Goal: Find contact information: Find contact information

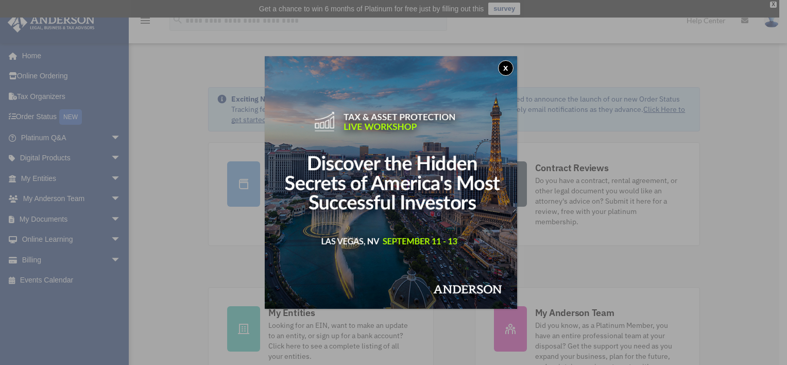
click at [510, 68] on button "x" at bounding box center [505, 67] width 15 height 15
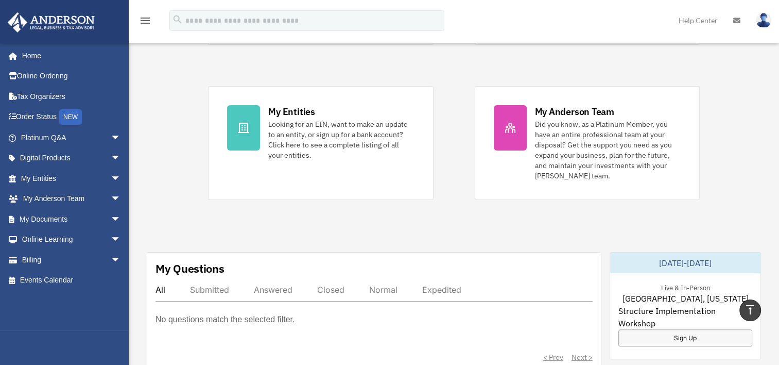
scroll to position [196, 0]
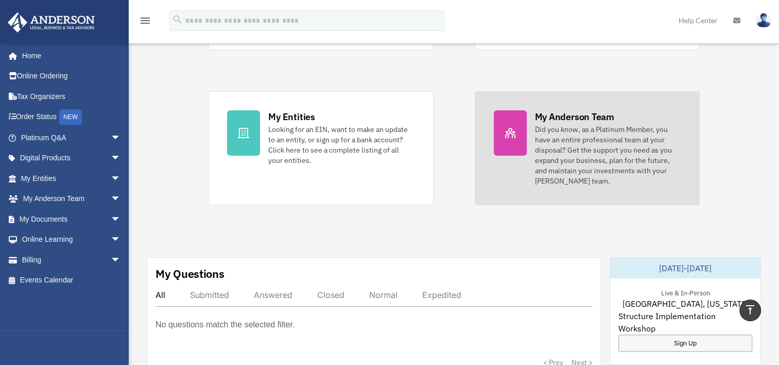
click at [506, 128] on div at bounding box center [510, 132] width 33 height 45
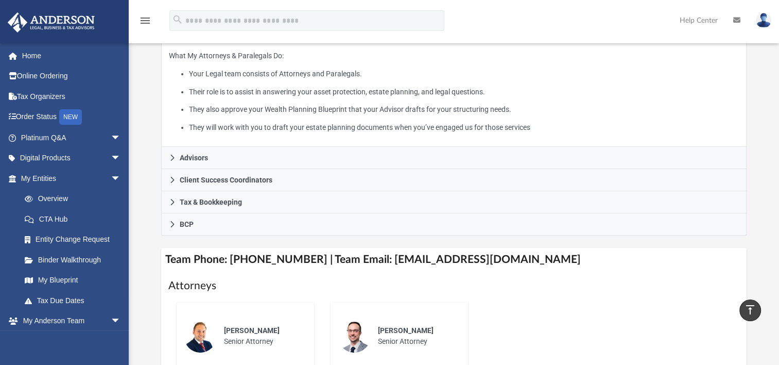
scroll to position [221, 0]
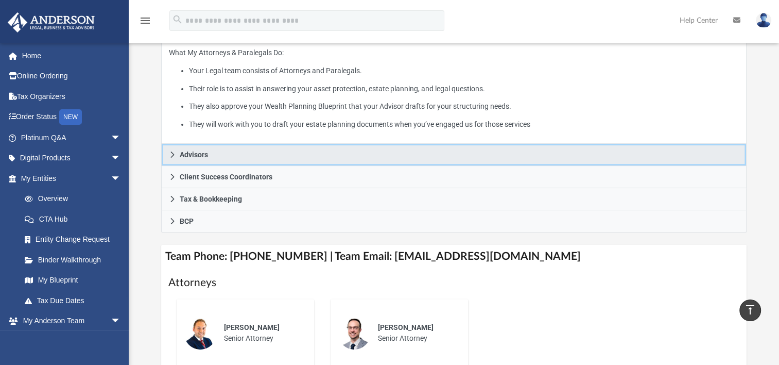
click at [372, 161] on link "Advisors" at bounding box center [454, 155] width 586 height 22
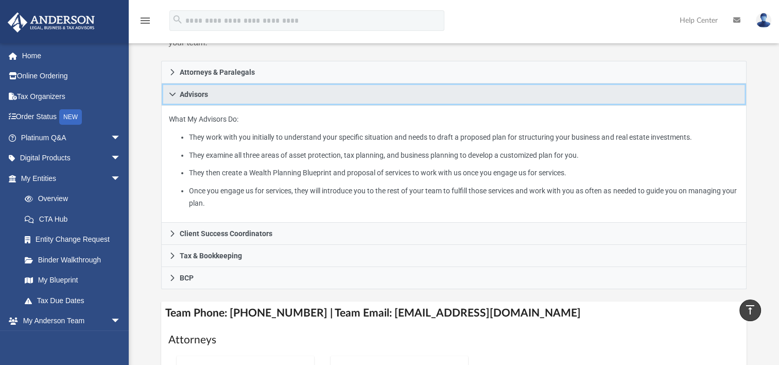
scroll to position [176, 0]
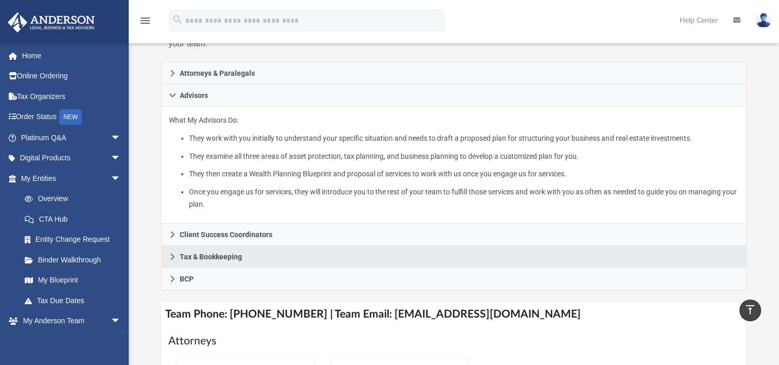
click at [350, 259] on link "Tax & Bookkeeping" at bounding box center [454, 257] width 586 height 22
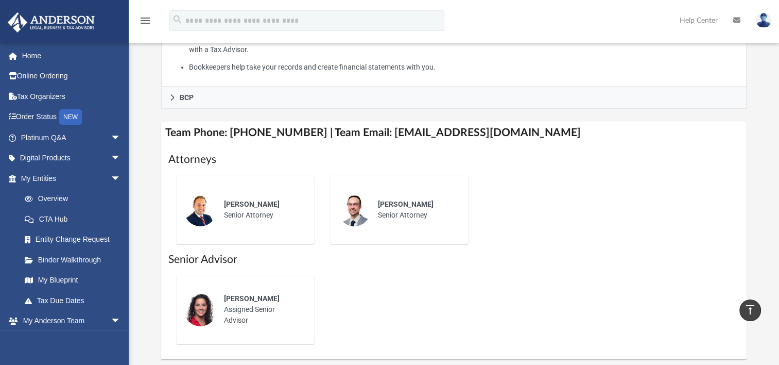
scroll to position [423, 0]
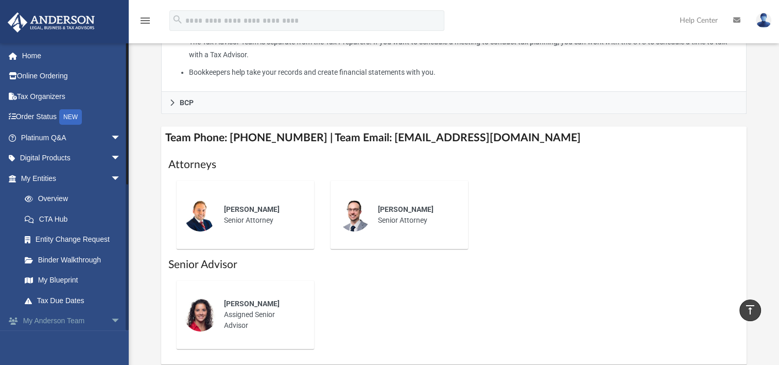
click at [111, 322] on span "arrow_drop_down" at bounding box center [121, 321] width 21 height 21
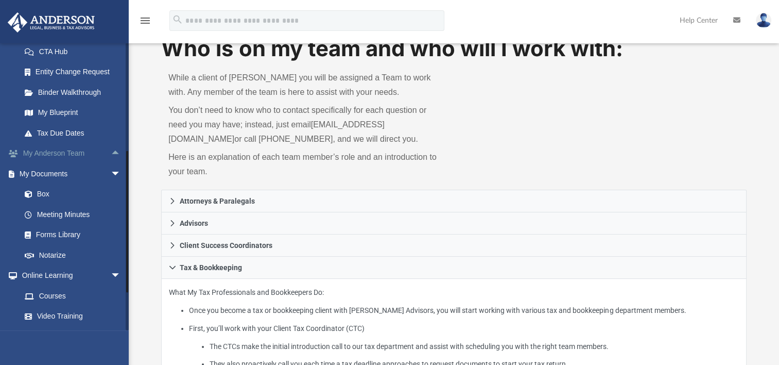
scroll to position [53, 0]
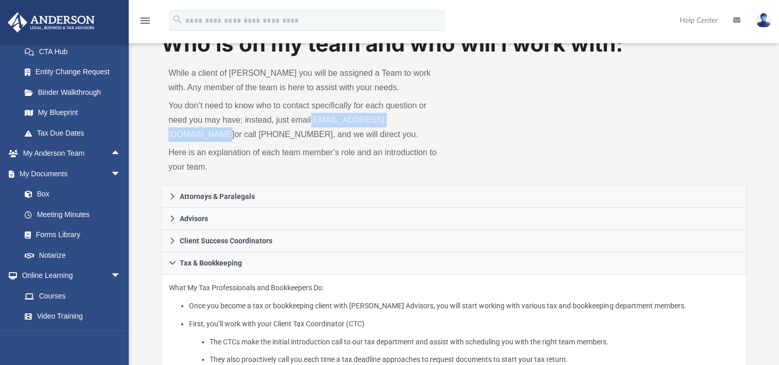
drag, startPoint x: 434, startPoint y: 120, endPoint x: 313, endPoint y: 124, distance: 120.6
click at [313, 124] on p "You don’t need to know who to contact specifically for each question or need yo…" at bounding box center [307, 119] width 278 height 43
drag, startPoint x: 313, startPoint y: 124, endPoint x: 322, endPoint y: 123, distance: 9.4
copy link "myteam@andersonadvisors.com"
click at [539, 170] on div "Who is on my team and who will I work with: While a client of Anderson you will…" at bounding box center [454, 107] width 586 height 157
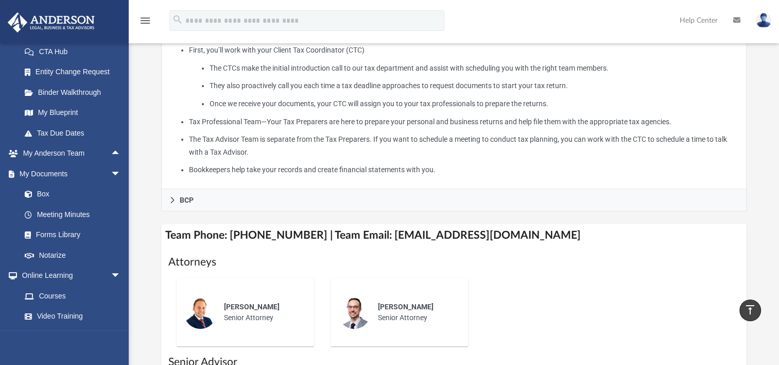
scroll to position [328, 0]
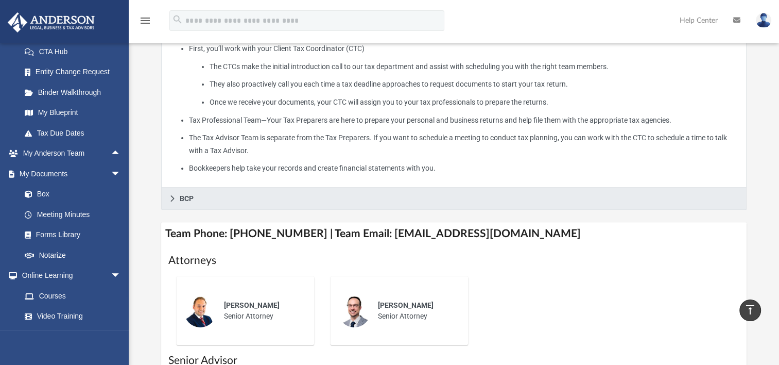
click at [577, 200] on link "BCP" at bounding box center [454, 198] width 586 height 22
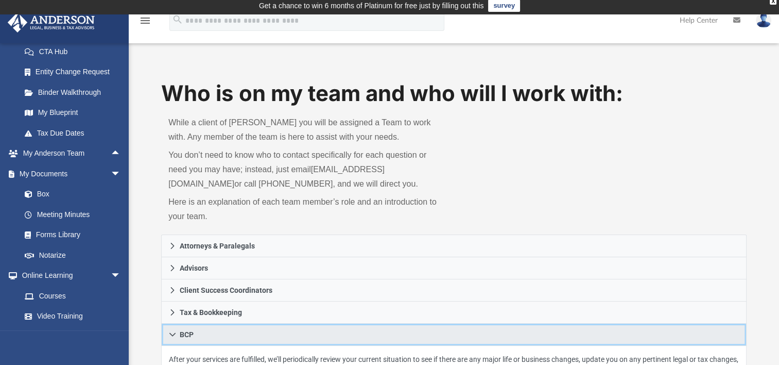
scroll to position [0, 0]
